Goal: Task Accomplishment & Management: Manage account settings

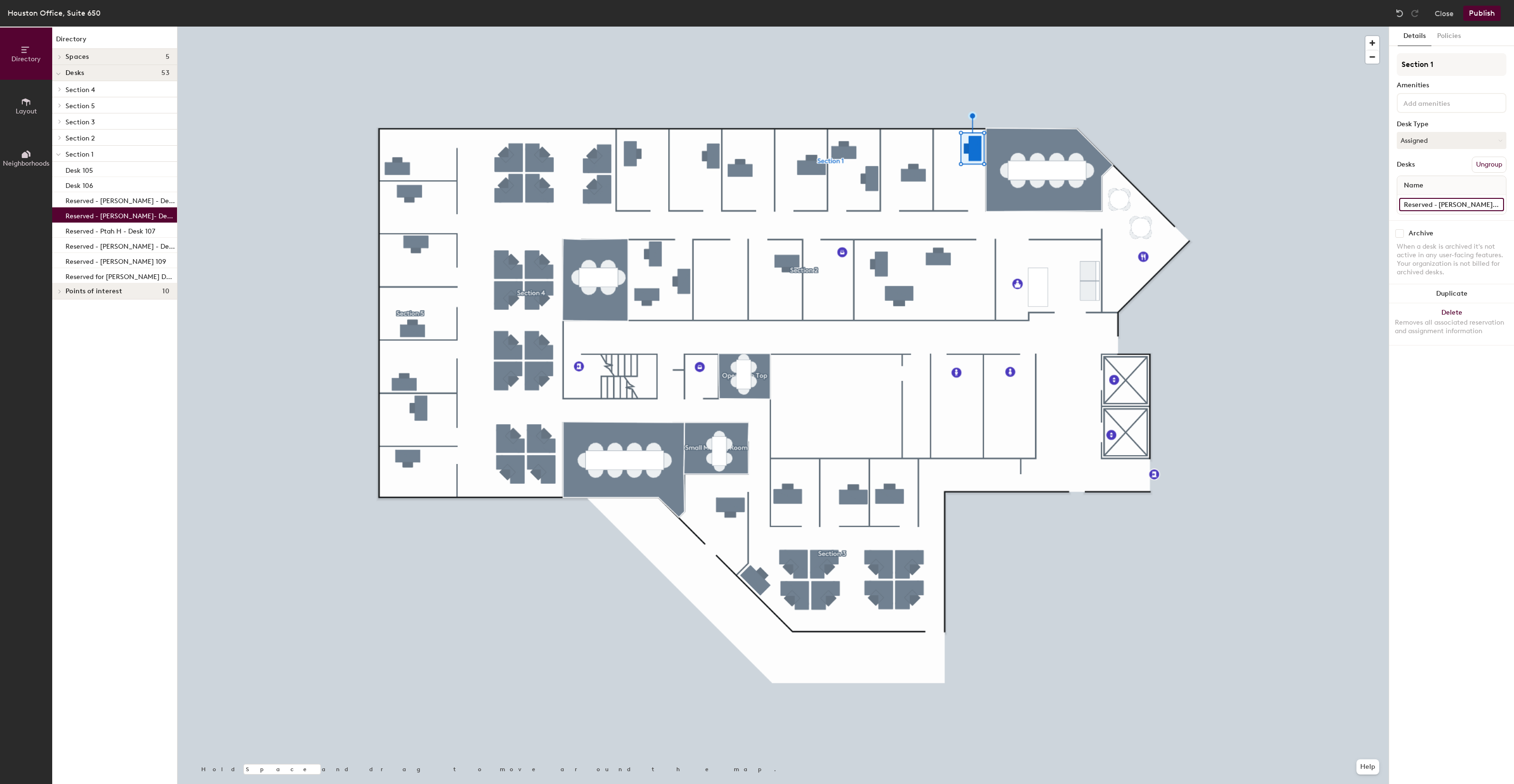
click at [1445, 199] on input "Reserved - [PERSON_NAME]- Desk 101" at bounding box center [1452, 205] width 105 height 14
drag, startPoint x: 1437, startPoint y: 205, endPoint x: 1515, endPoint y: 204, distance: 78.0
click at [1513, 204] on html "Skip navigation Schedule Office People Analytics Visits Deliveries Services Man…" at bounding box center [757, 392] width 1514 height 784
drag, startPoint x: 1468, startPoint y: 205, endPoint x: 1417, endPoint y: 207, distance: 51.0
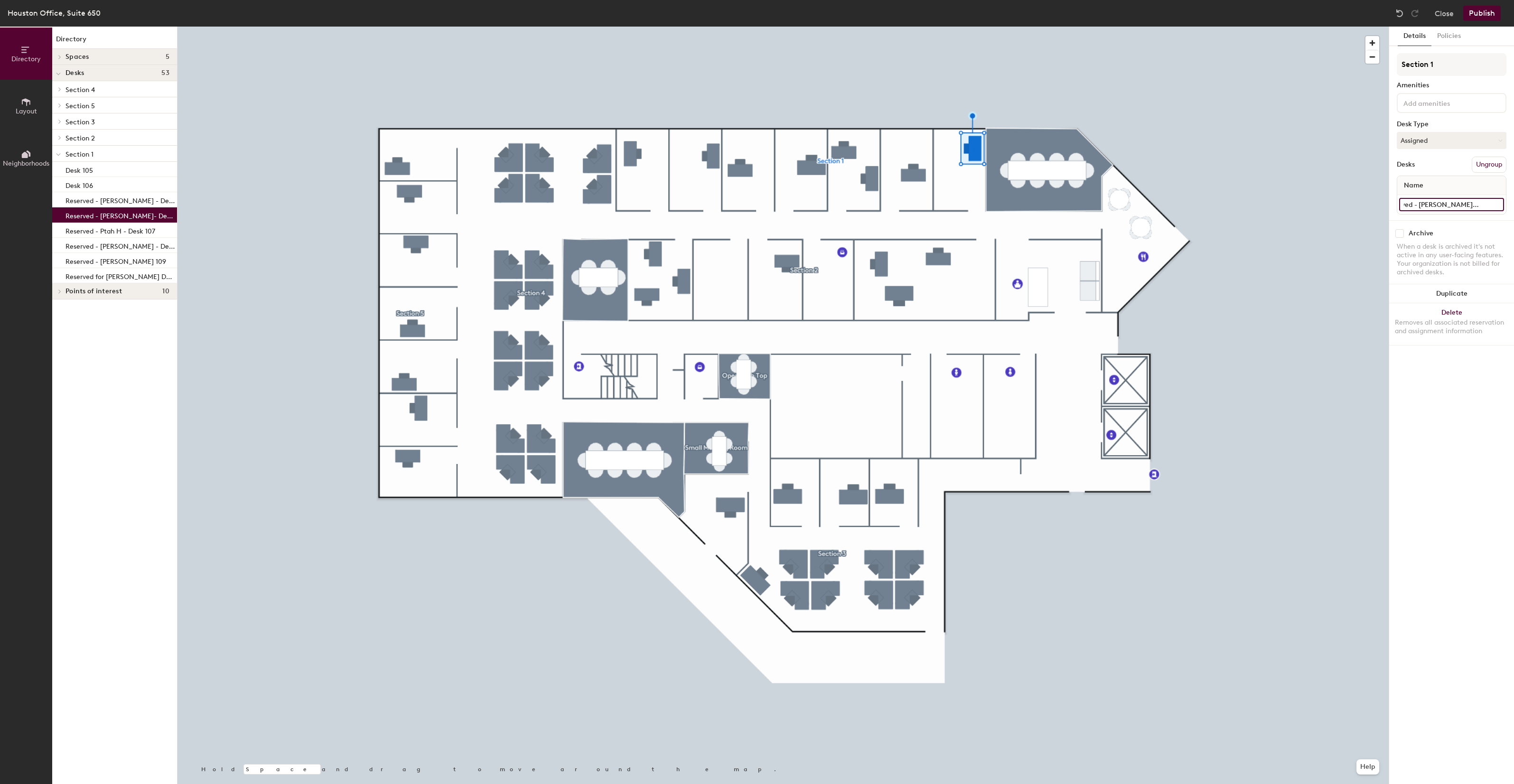
click at [1417, 207] on input "Reserved - [PERSON_NAME]- Desk 101" at bounding box center [1452, 205] width 105 height 14
click at [1431, 202] on input "Reserved - [PERSON_NAME]- Desk 101" at bounding box center [1452, 205] width 105 height 14
type input "Reserved - Placeholder- Desk 101"
click at [1476, 433] on div "Details Policies Section 1 Amenities Desk Type Assigned Desks Ungroup Name Rese…" at bounding box center [1452, 405] width 125 height 758
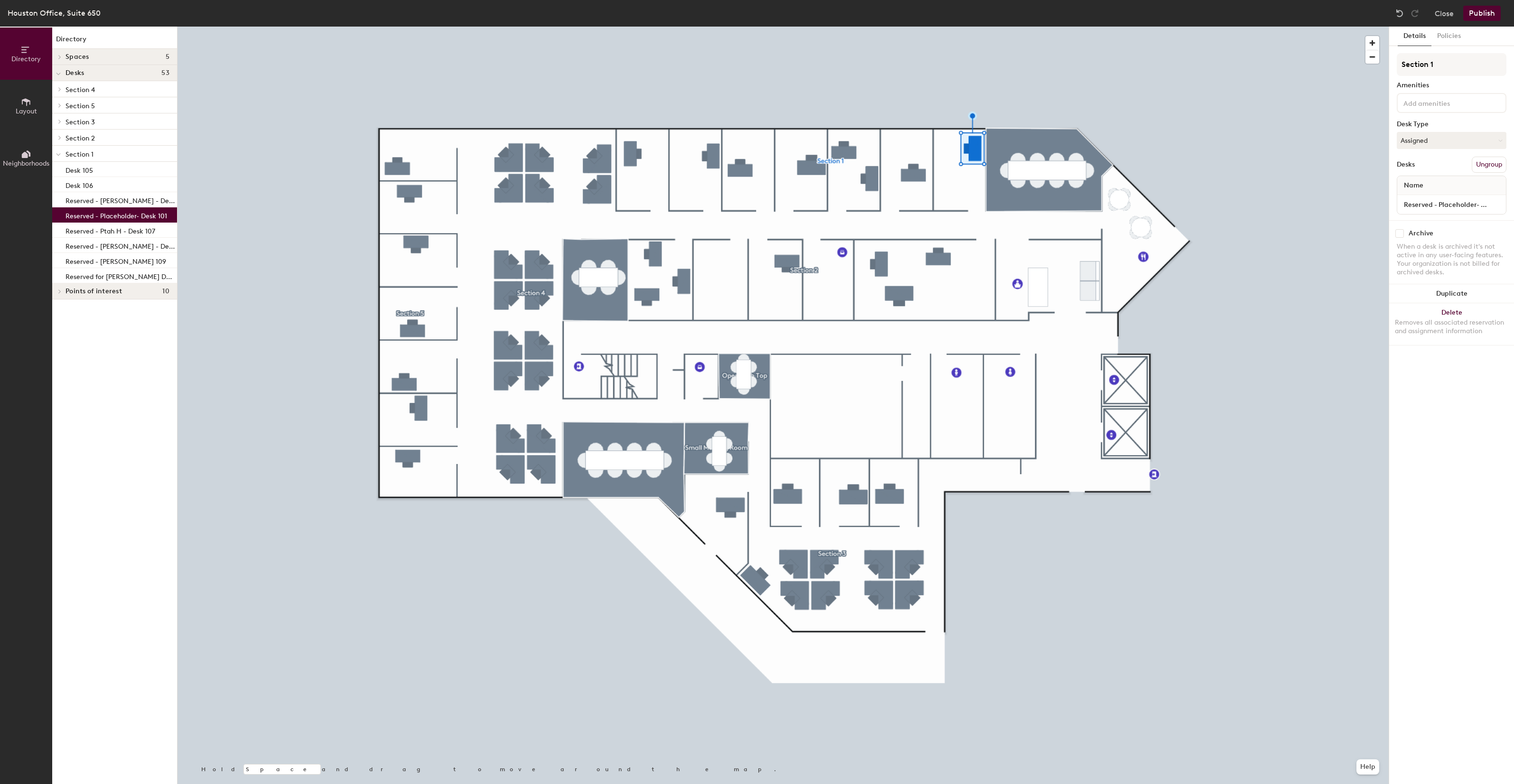
click at [1463, 753] on div "Details Policies Section 1 Amenities Desk Type Assigned Desks Ungroup Name Rese…" at bounding box center [1452, 405] width 125 height 758
click at [1486, 15] on button "Publish" at bounding box center [1482, 14] width 38 height 15
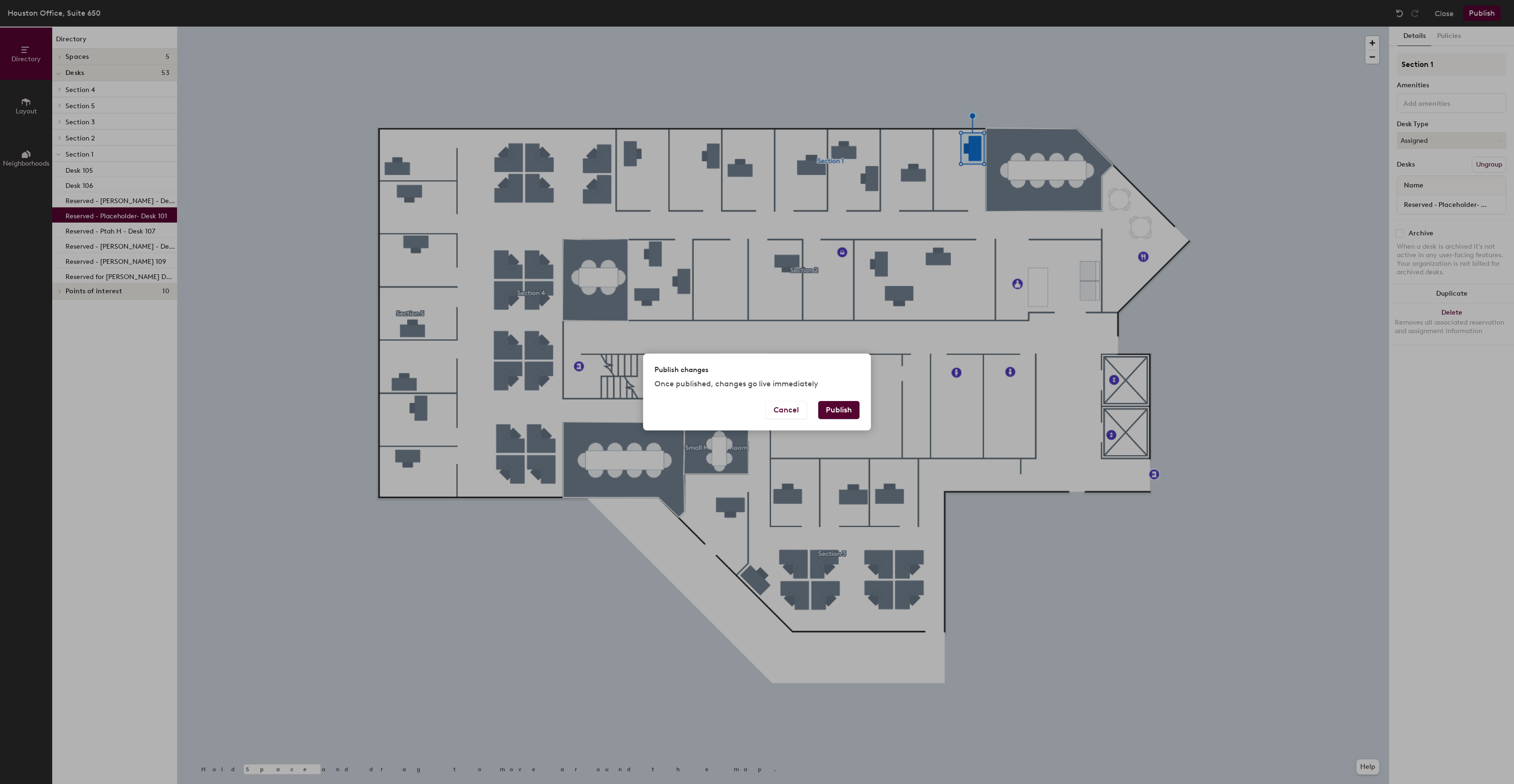
click at [847, 409] on button "Publish" at bounding box center [839, 410] width 41 height 18
